Goal: Communication & Community: Participate in discussion

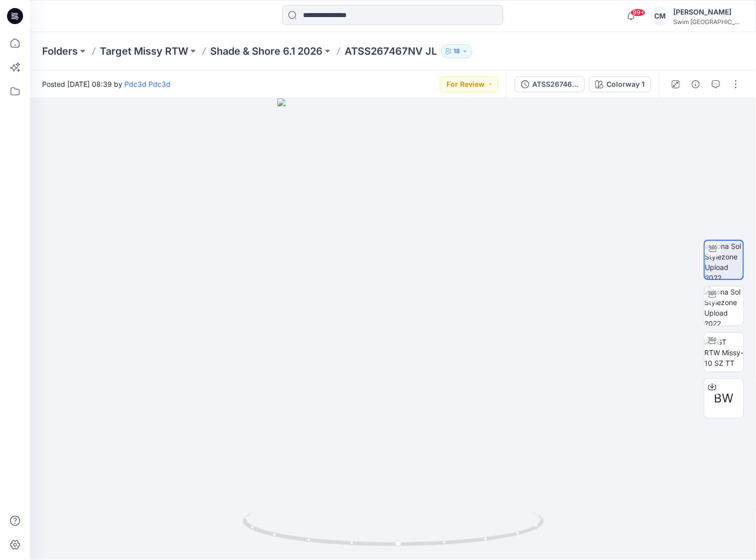
click at [724, 91] on div at bounding box center [705, 84] width 93 height 28
click at [711, 85] on button "button" at bounding box center [716, 84] width 16 height 16
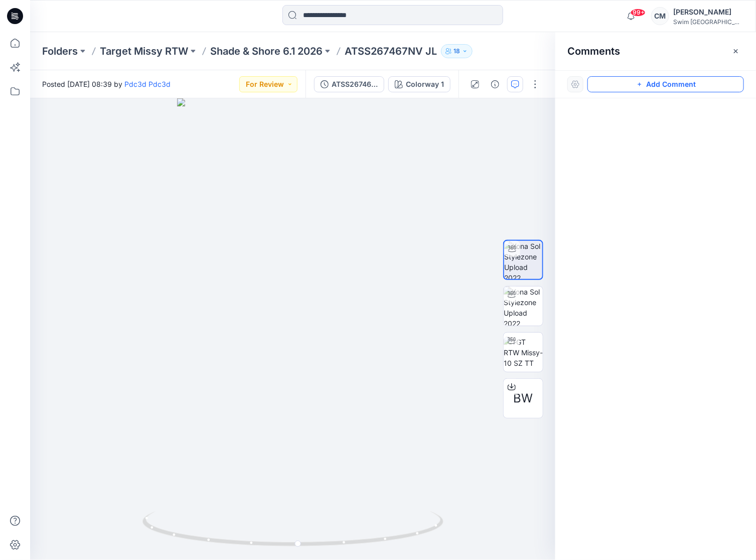
click at [686, 80] on button "Add Comment" at bounding box center [665, 84] width 156 height 16
click at [242, 279] on div "1" at bounding box center [292, 328] width 525 height 461
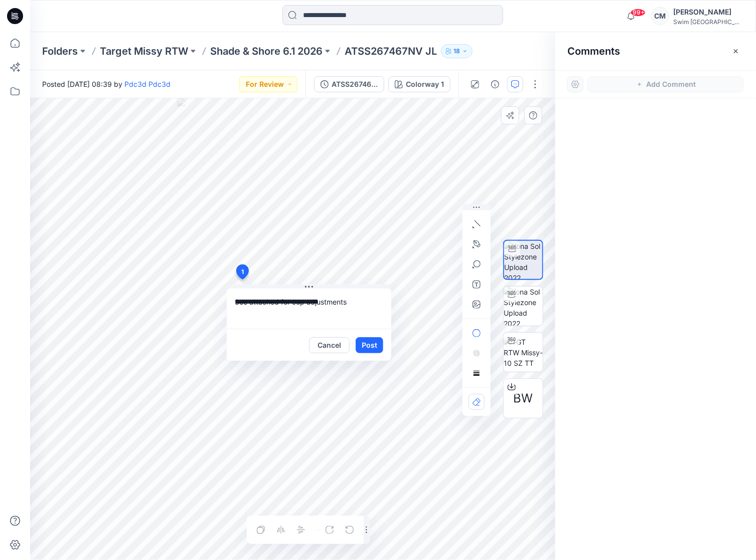
click at [304, 298] on textarea "**********" at bounding box center [309, 308] width 164 height 40
type textarea "**********"
click at [476, 304] on icon "button" at bounding box center [475, 303] width 3 height 3
type input"] "**********"
click at [378, 352] on button "Post" at bounding box center [370, 345] width 28 height 16
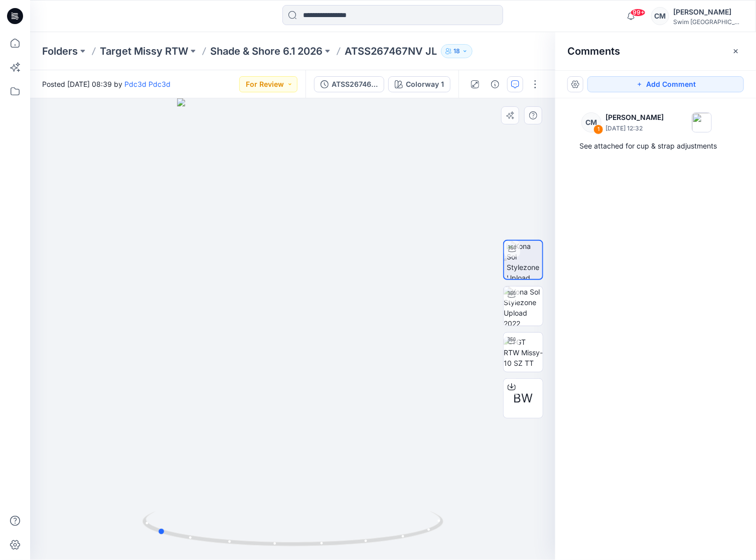
drag, startPoint x: 283, startPoint y: 353, endPoint x: 448, endPoint y: 347, distance: 164.6
click at [448, 347] on div at bounding box center [292, 328] width 525 height 461
drag, startPoint x: 218, startPoint y: 334, endPoint x: 381, endPoint y: 263, distance: 177.8
click at [384, 264] on div at bounding box center [292, 328] width 525 height 461
drag, startPoint x: 381, startPoint y: 263, endPoint x: 367, endPoint y: 268, distance: 15.1
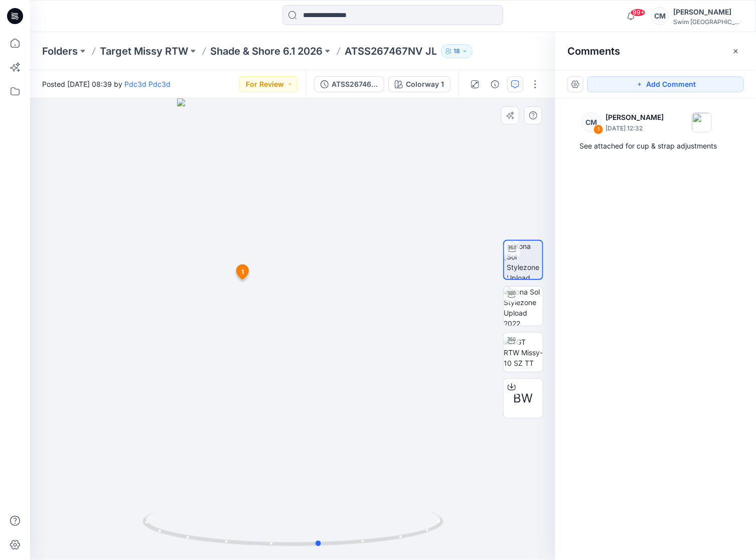
click at [368, 269] on div at bounding box center [292, 328] width 525 height 461
click at [654, 76] on button "Add Comment" at bounding box center [665, 84] width 156 height 16
click at [209, 292] on div "2 1 CM [PERSON_NAME] [DATE] 12:32 See attached for cup & strap adjustments Reply" at bounding box center [292, 328] width 525 height 461
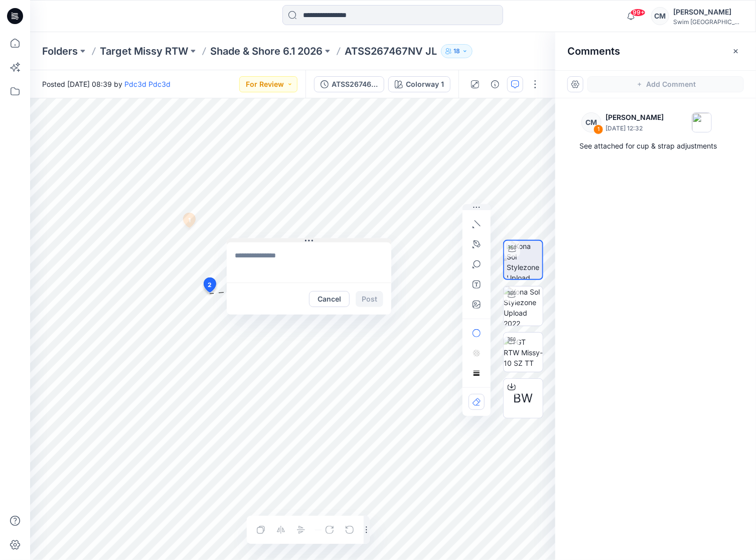
drag, startPoint x: 277, startPoint y: 299, endPoint x: 299, endPoint y: 170, distance: 130.2
click at [305, 237] on icon at bounding box center [309, 241] width 8 height 8
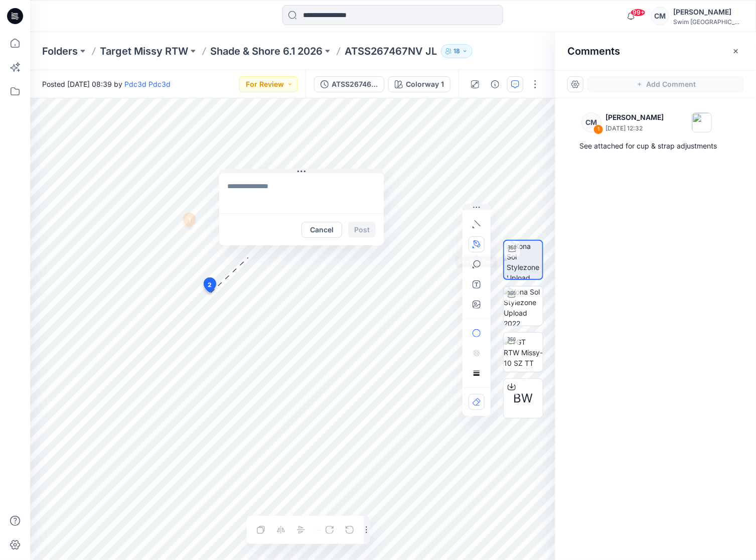
click at [473, 246] on icon "button" at bounding box center [476, 244] width 8 height 8
click at [208, 314] on icon "Layer 1" at bounding box center [293, 328] width 526 height 461
click at [172, 315] on icon "Layer 1" at bounding box center [293, 328] width 526 height 461
click at [310, 188] on textarea at bounding box center [301, 193] width 164 height 40
click at [318, 241] on div "Cancel Post" at bounding box center [301, 229] width 164 height 32
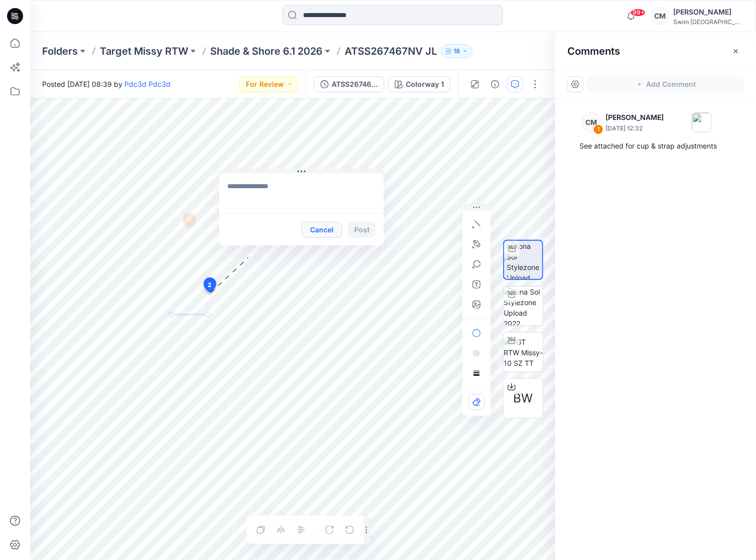
click at [318, 234] on button "Cancel" at bounding box center [321, 230] width 41 height 16
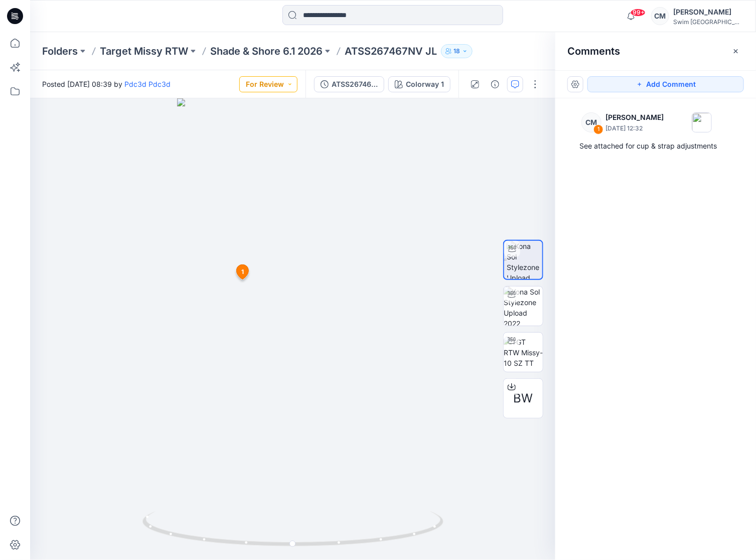
click at [289, 84] on button "For Review" at bounding box center [268, 84] width 58 height 16
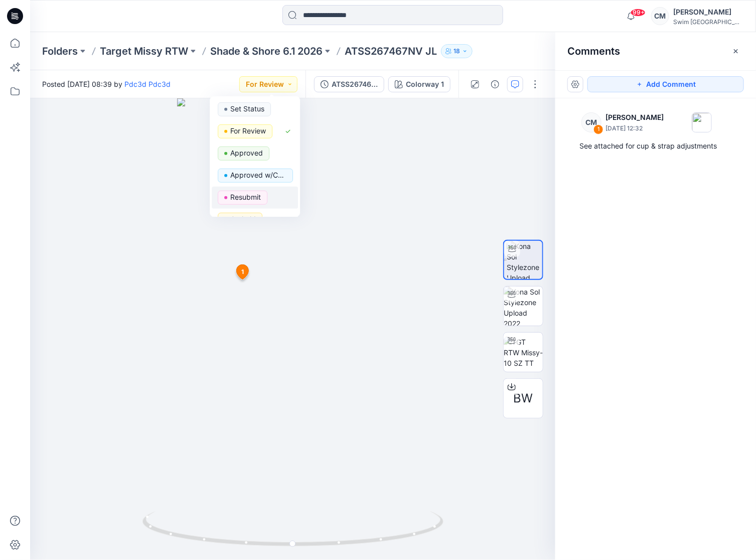
click at [270, 195] on div "Resubmit" at bounding box center [255, 198] width 74 height 14
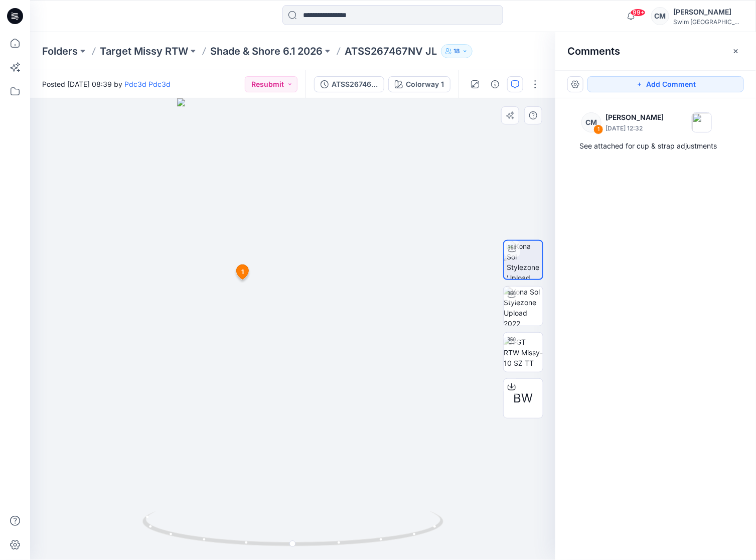
drag, startPoint x: 277, startPoint y: 404, endPoint x: 362, endPoint y: 388, distance: 86.3
click at [362, 389] on img at bounding box center [293, 328] width 232 height 461
drag, startPoint x: 324, startPoint y: 514, endPoint x: 319, endPoint y: 464, distance: 50.9
click at [321, 464] on div at bounding box center [292, 328] width 525 height 461
click at [281, 54] on p "Shade & Shore 6.1 2026" at bounding box center [266, 51] width 112 height 14
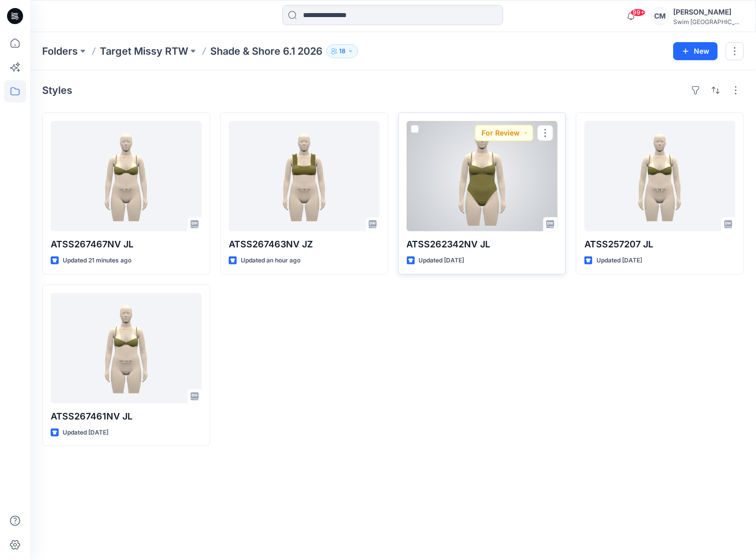
click at [504, 196] on div at bounding box center [482, 176] width 151 height 110
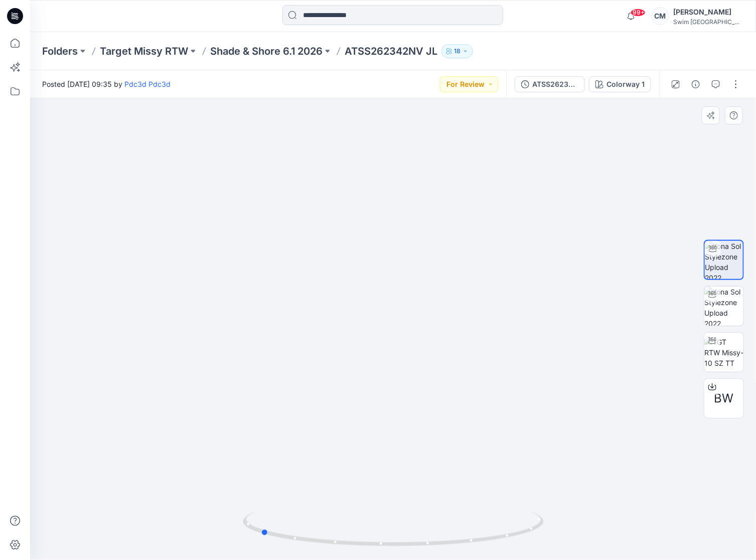
drag, startPoint x: 433, startPoint y: 321, endPoint x: 600, endPoint y: 293, distance: 168.9
click at [600, 293] on div at bounding box center [393, 328] width 726 height 461
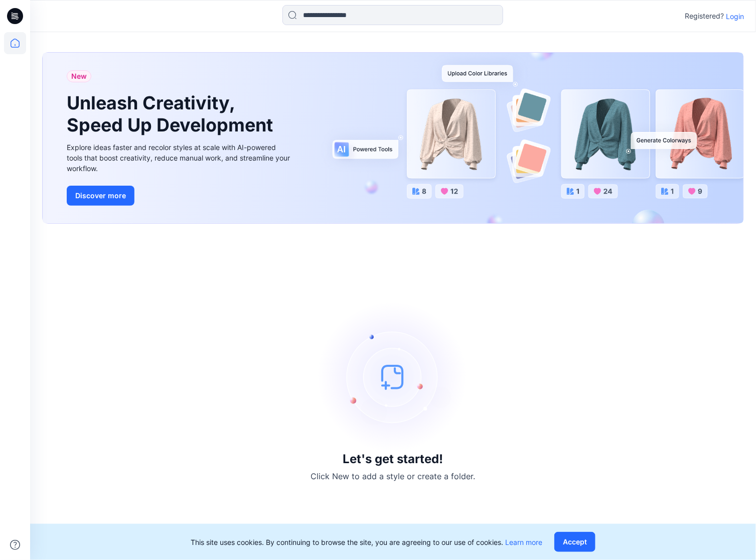
click at [741, 21] on div "Registered? Login" at bounding box center [713, 16] width 59 height 12
click at [740, 20] on p "Login" at bounding box center [735, 16] width 18 height 11
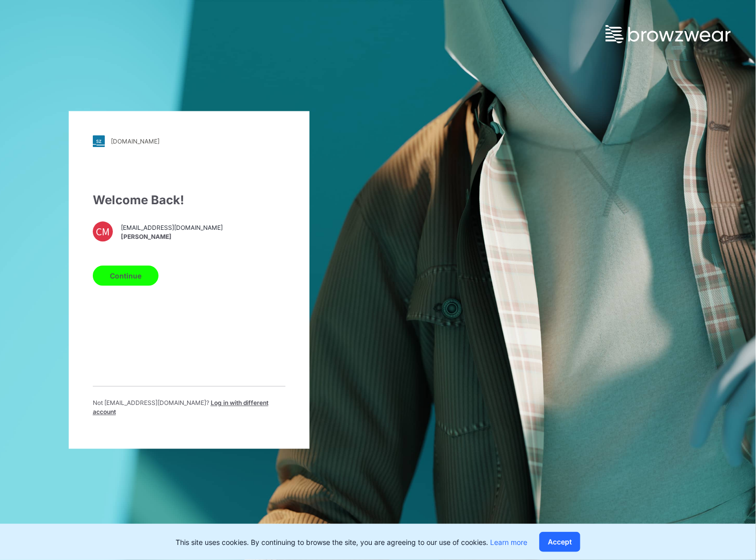
click at [124, 280] on button "Continue" at bounding box center [126, 276] width 66 height 20
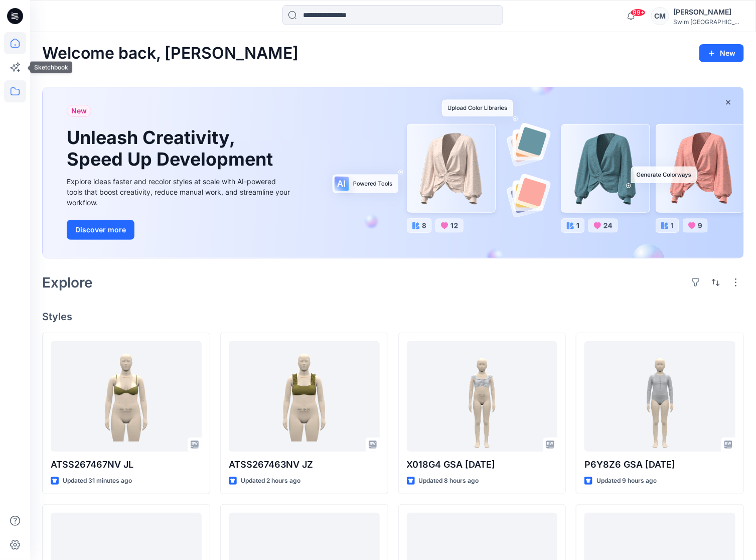
click at [17, 87] on icon at bounding box center [15, 91] width 22 height 22
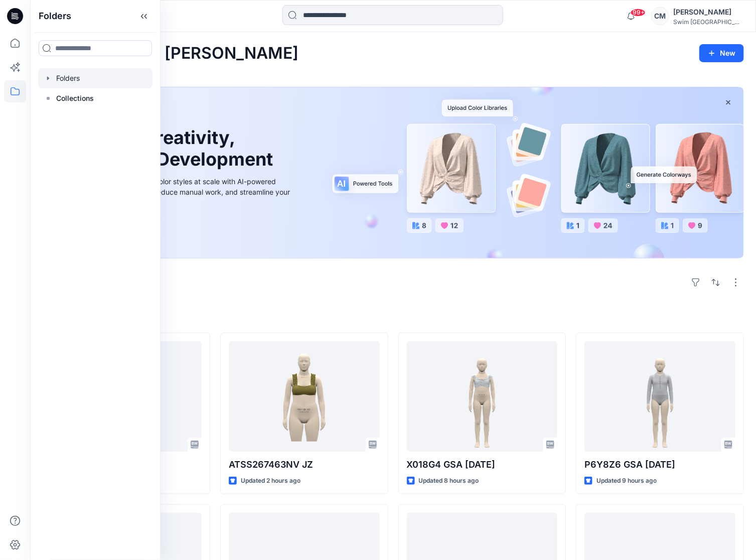
click at [83, 85] on div at bounding box center [95, 78] width 114 height 20
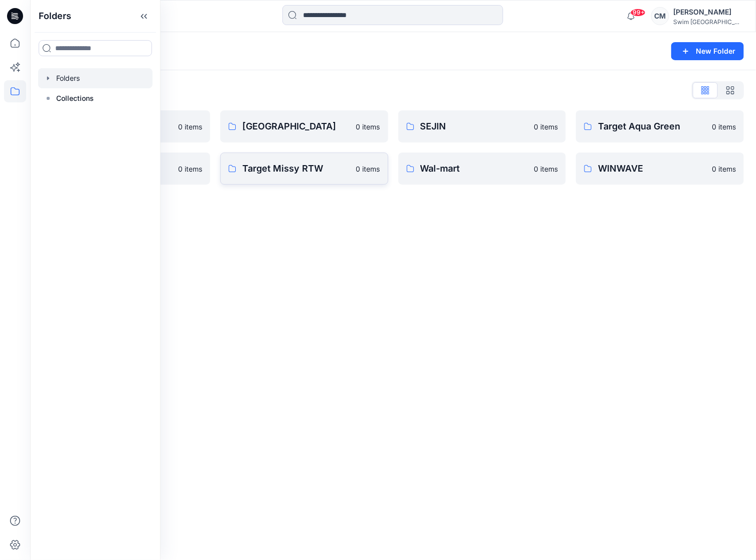
click at [270, 177] on link "Target Missy RTW 0 items" at bounding box center [304, 168] width 168 height 32
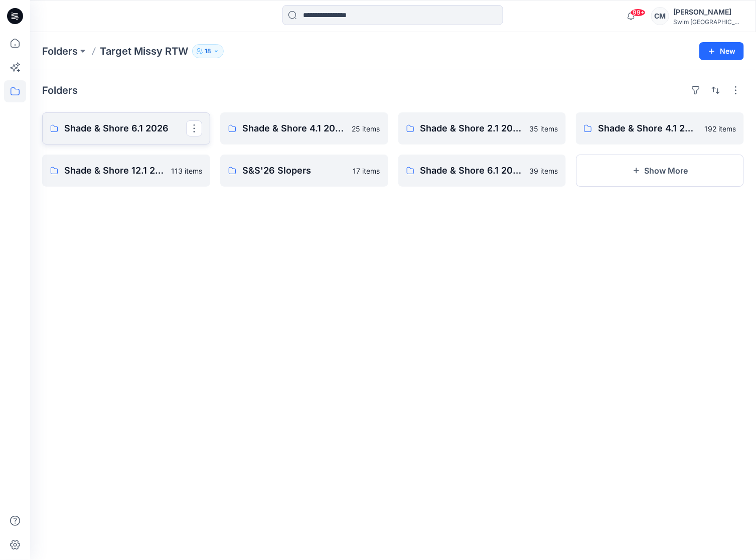
click at [157, 131] on p "Shade & Shore 6.1 2026" at bounding box center [125, 128] width 122 height 14
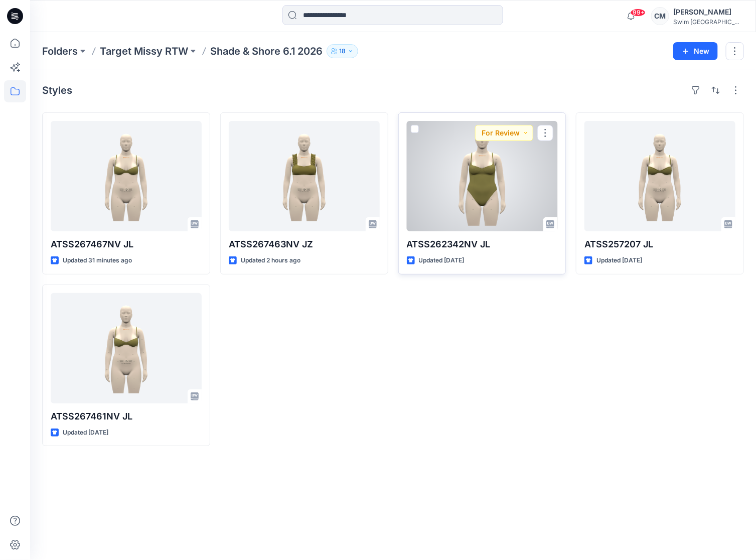
click at [461, 184] on div at bounding box center [482, 176] width 151 height 110
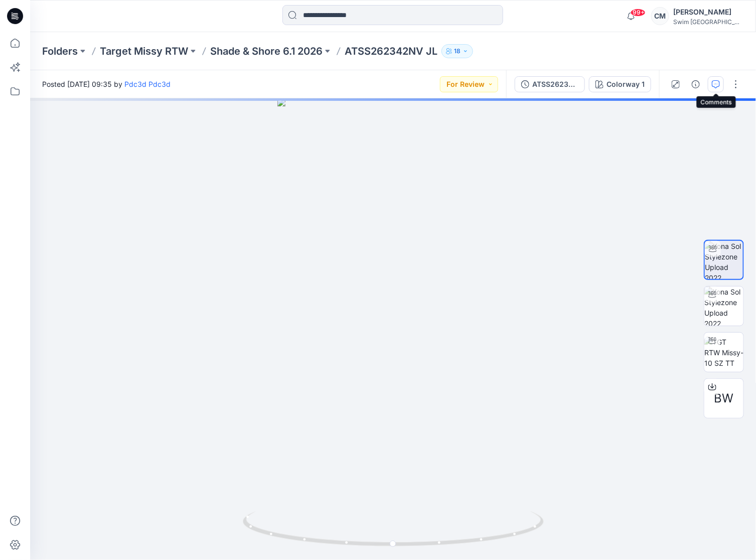
click at [711, 87] on button "button" at bounding box center [716, 84] width 16 height 16
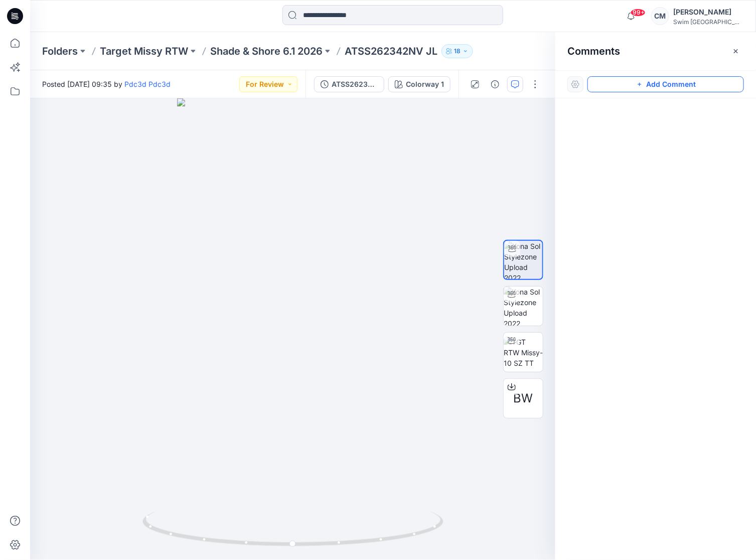
click at [650, 84] on button "Add Comment" at bounding box center [665, 84] width 156 height 16
click at [242, 274] on div "1" at bounding box center [292, 328] width 525 height 461
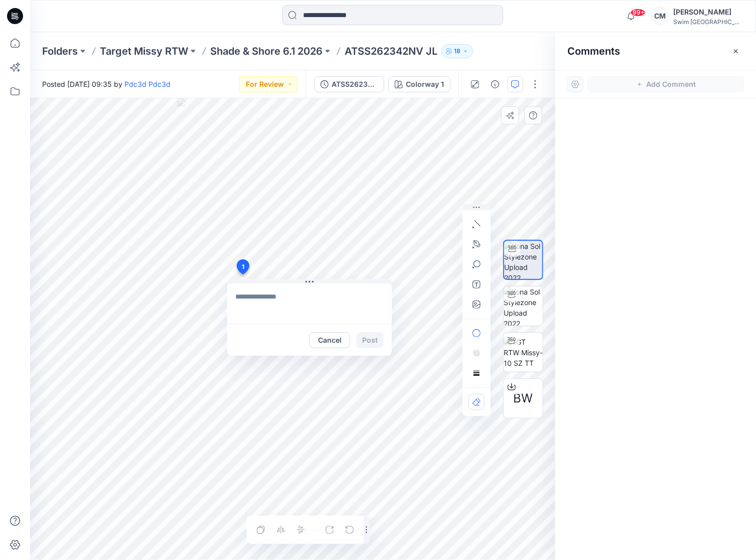
type textarea "*"
type textarea "**********"
click at [474, 310] on button "button" at bounding box center [476, 304] width 16 height 16
type input"] "**********"
click at [374, 343] on button "Post" at bounding box center [370, 340] width 28 height 16
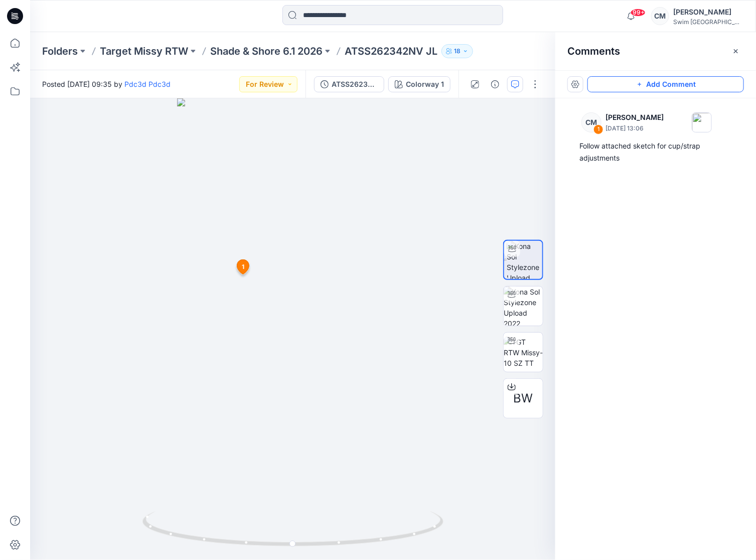
click at [621, 86] on button "Add Comment" at bounding box center [665, 84] width 156 height 16
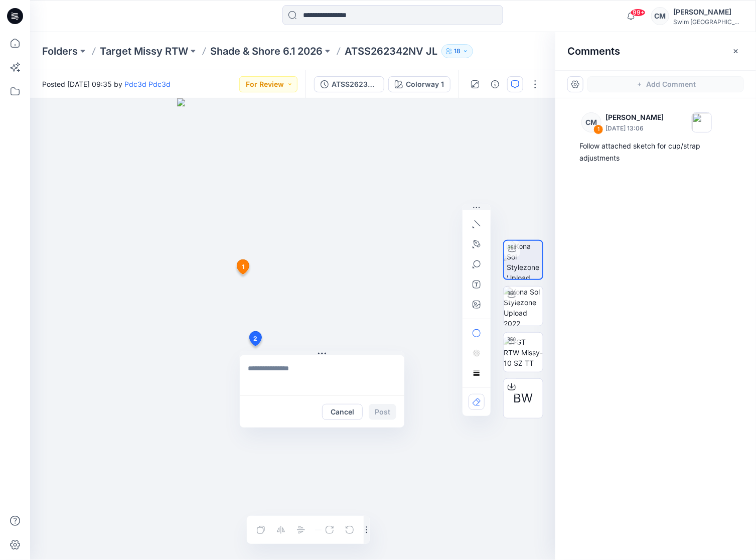
click at [255, 346] on div "2 Cancel Post 1 CM Caitlin Magrane September 02, 2025 13:06 Follow attached ske…" at bounding box center [292, 328] width 525 height 461
type textarea "**********"
click at [382, 410] on button "Post" at bounding box center [383, 412] width 28 height 16
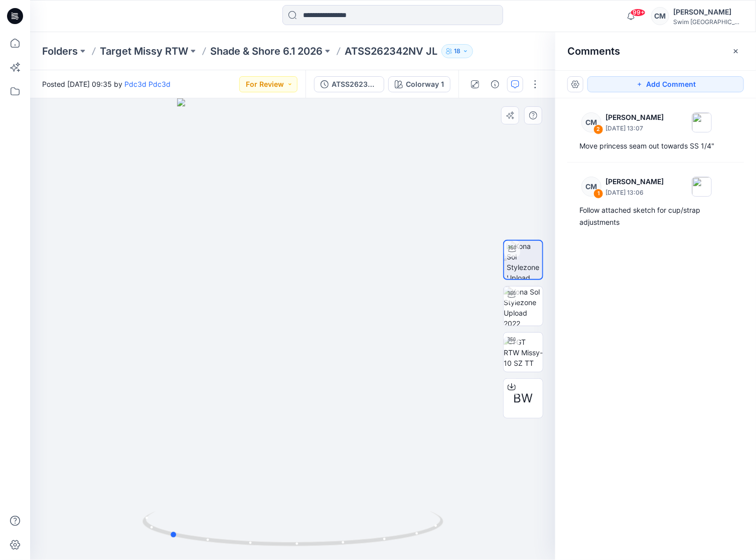
drag, startPoint x: 284, startPoint y: 328, endPoint x: 460, endPoint y: 314, distance: 177.0
click at [460, 314] on div at bounding box center [292, 328] width 525 height 461
click at [655, 90] on button "Add Comment" at bounding box center [665, 84] width 156 height 16
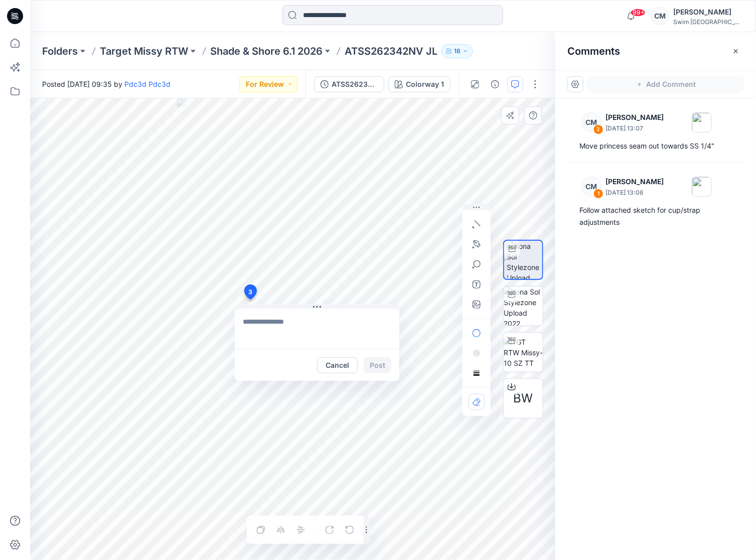
click at [250, 299] on div "3 Cancel Post Layer 1" at bounding box center [292, 328] width 525 height 461
type textarea "**********"
click at [475, 308] on button "button" at bounding box center [476, 304] width 16 height 16
type input"] "**********"
click at [319, 322] on textarea "**********" at bounding box center [317, 328] width 164 height 40
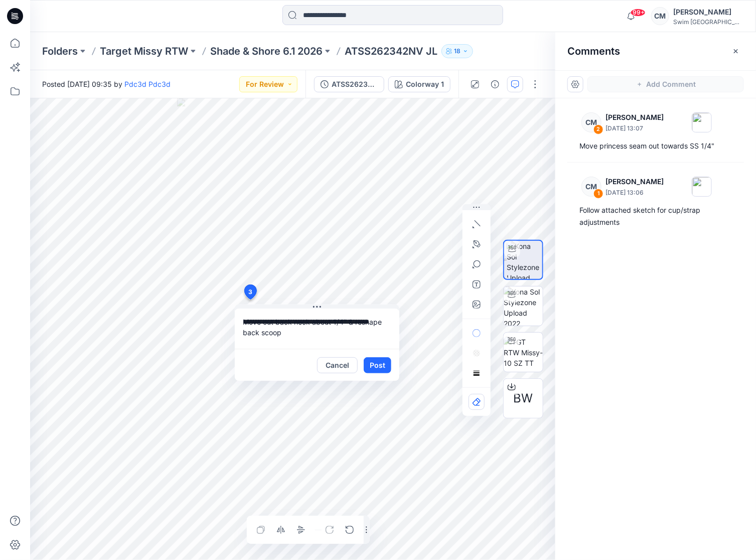
drag, startPoint x: 310, startPoint y: 323, endPoint x: 295, endPoint y: 322, distance: 15.1
click at [295, 322] on textarea "**********" at bounding box center [317, 328] width 164 height 40
type textarea "**********"
click at [382, 364] on button "Post" at bounding box center [378, 365] width 28 height 16
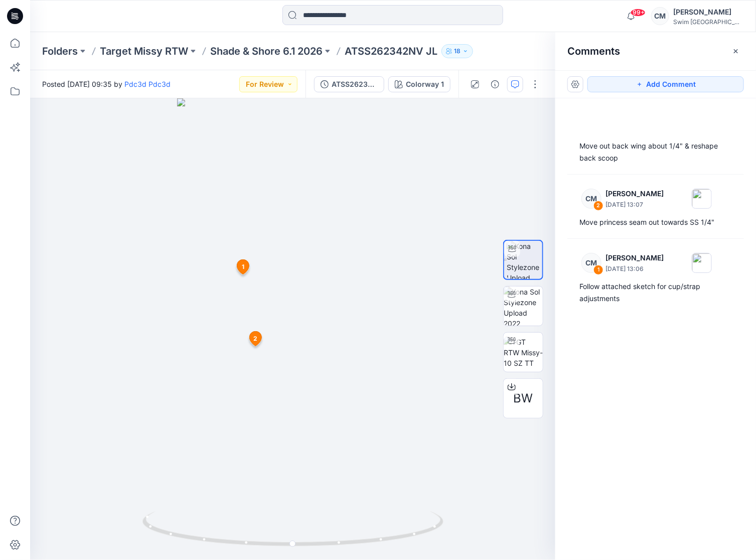
click at [274, 93] on div "Posted Thursday, August 28, 2025 09:35 by Pdc3d Pdc3d For Review" at bounding box center [167, 84] width 275 height 28
click at [274, 90] on button "For Review" at bounding box center [268, 84] width 58 height 16
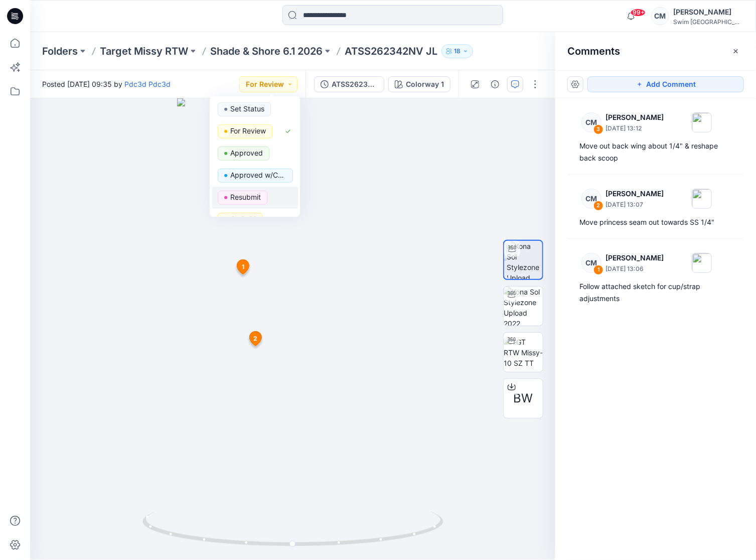
click at [277, 201] on div "Resubmit" at bounding box center [255, 198] width 74 height 14
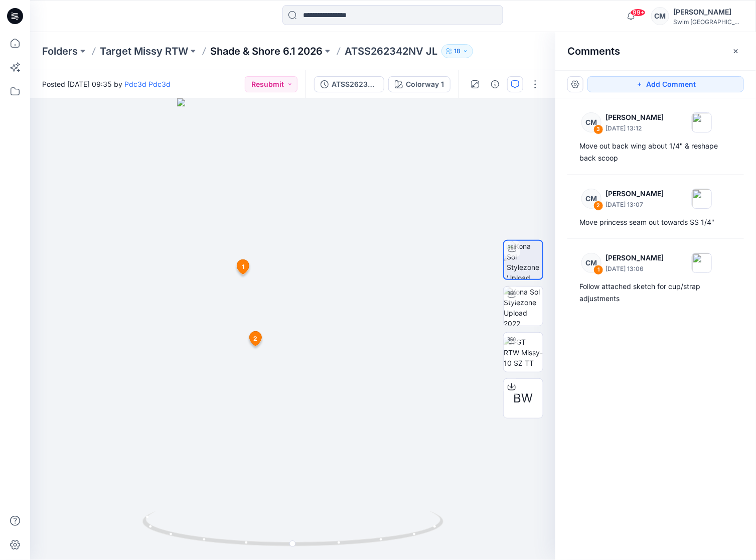
click at [278, 53] on p "Shade & Shore 6.1 2026" at bounding box center [266, 51] width 112 height 14
